Goal: Find specific page/section: Find specific page/section

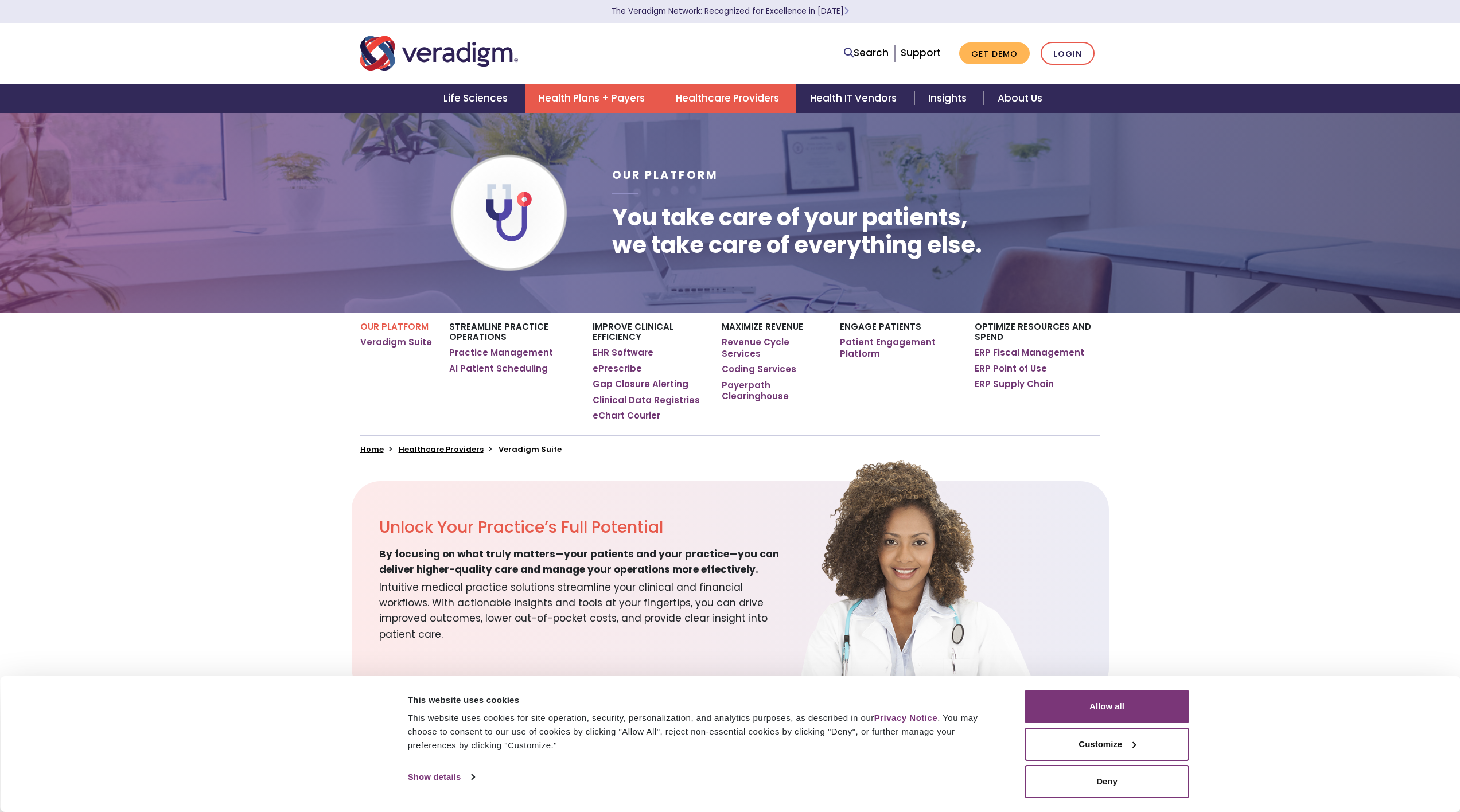
click at [616, 109] on link "Health Plans + Payers" at bounding box center [593, 98] width 137 height 29
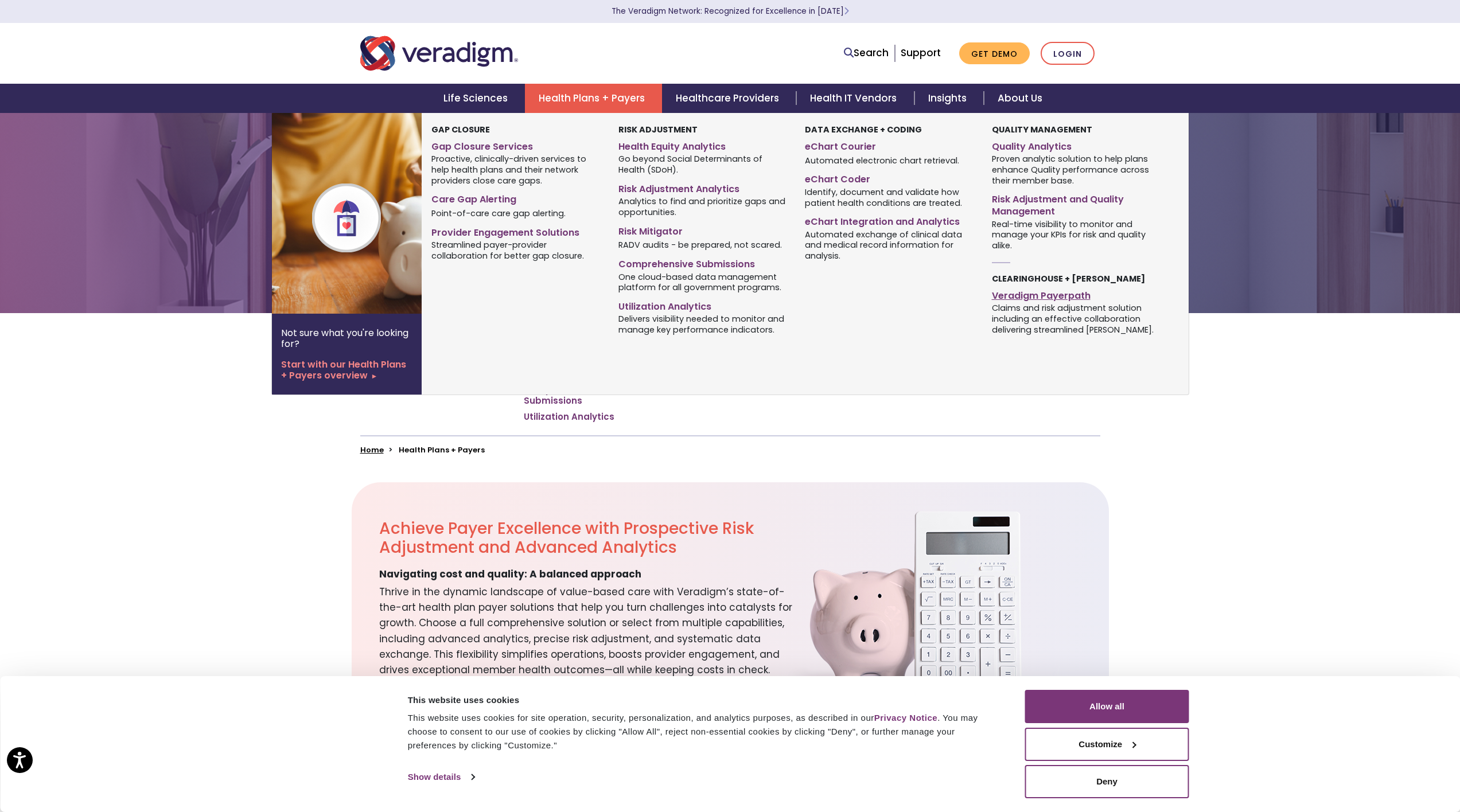
click at [1044, 294] on link "Veradigm Payerpath" at bounding box center [1077, 294] width 169 height 16
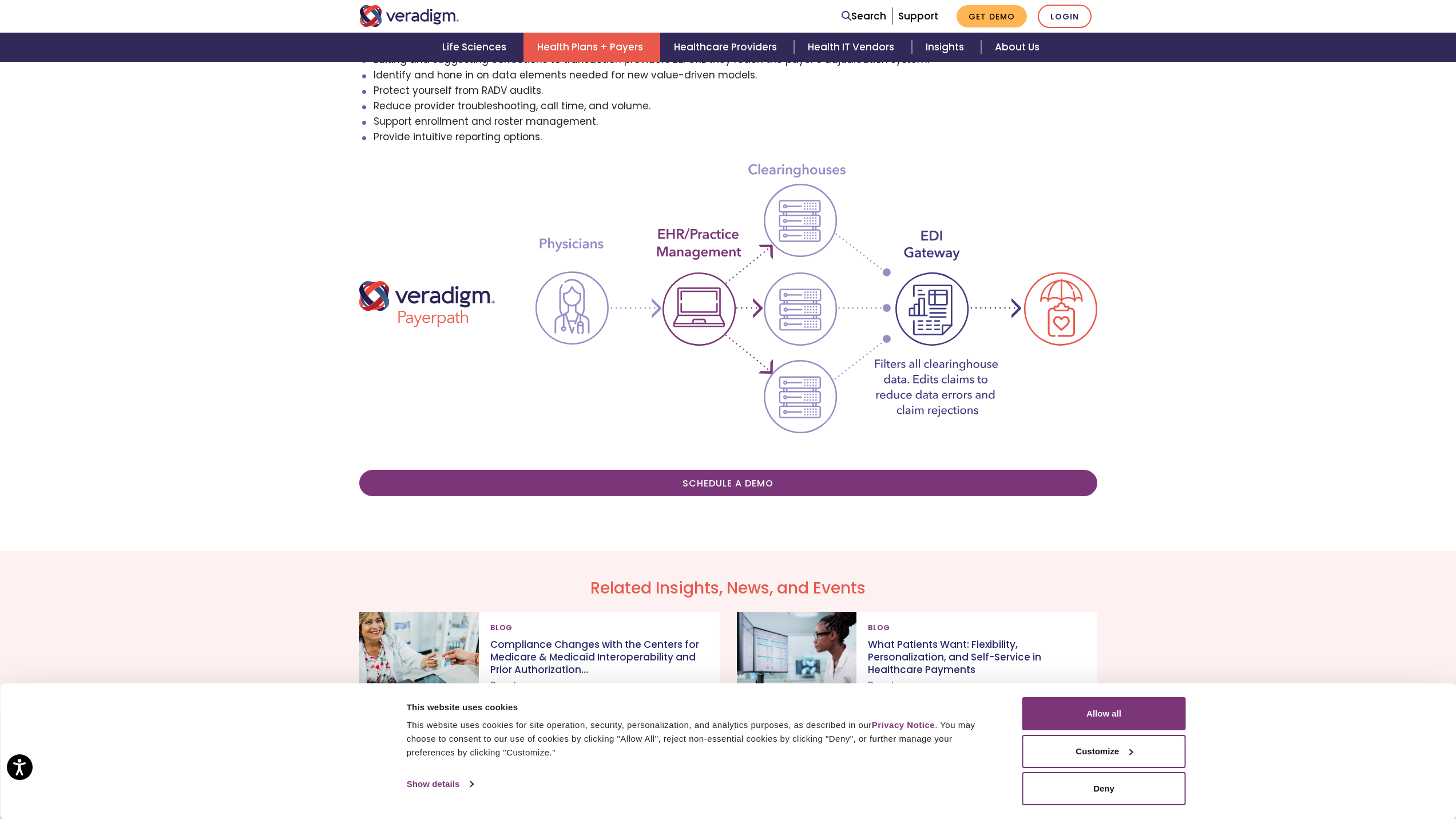
scroll to position [581, 0]
